Goal: Task Accomplishment & Management: Complete application form

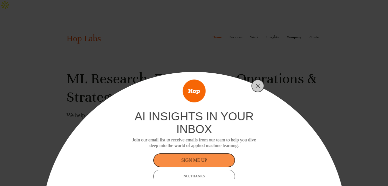
click at [260, 90] on div at bounding box center [258, 86] width 13 height 13
click at [259, 88] on line "Close" at bounding box center [258, 86] width 4 height 4
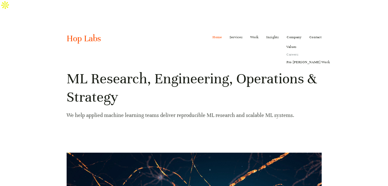
click at [293, 51] on link "Careers" at bounding box center [308, 55] width 51 height 8
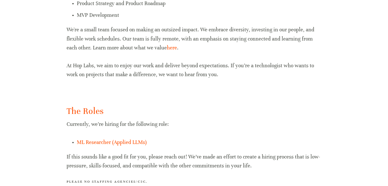
scroll to position [336, 0]
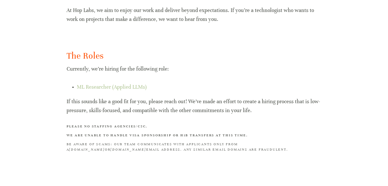
click at [108, 84] on link "ML Researcher (Applied LLMs)" at bounding box center [112, 87] width 70 height 6
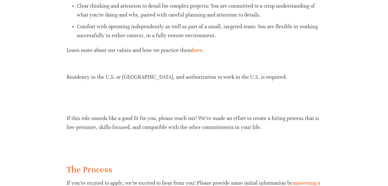
scroll to position [571, 0]
